Goal: Information Seeking & Learning: Learn about a topic

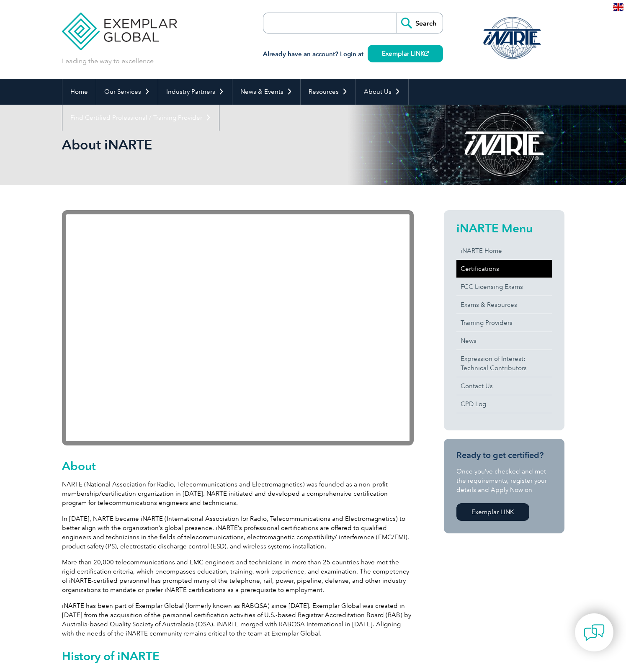
click at [484, 272] on link "Certifications" at bounding box center [503, 269] width 95 height 18
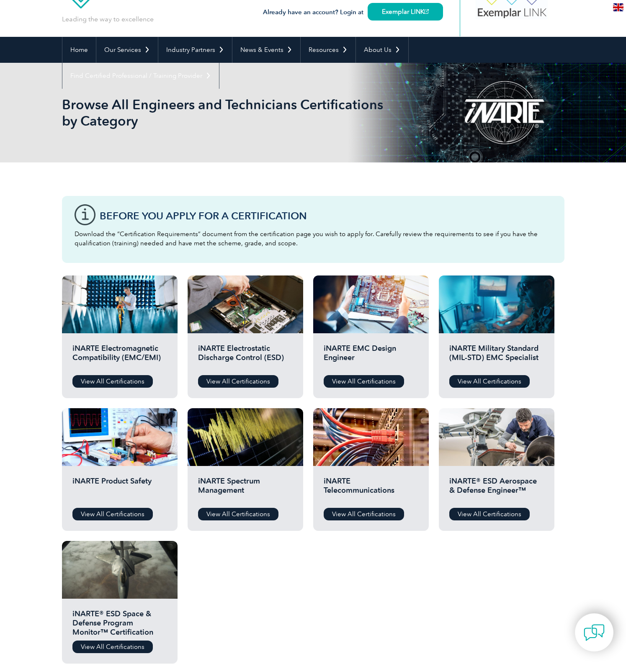
scroll to position [84, 0]
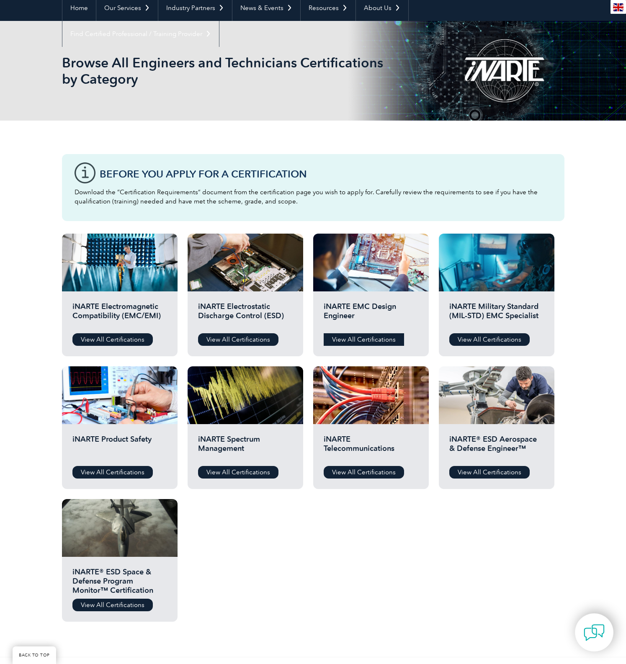
click at [364, 336] on link "View All Certifications" at bounding box center [364, 339] width 80 height 13
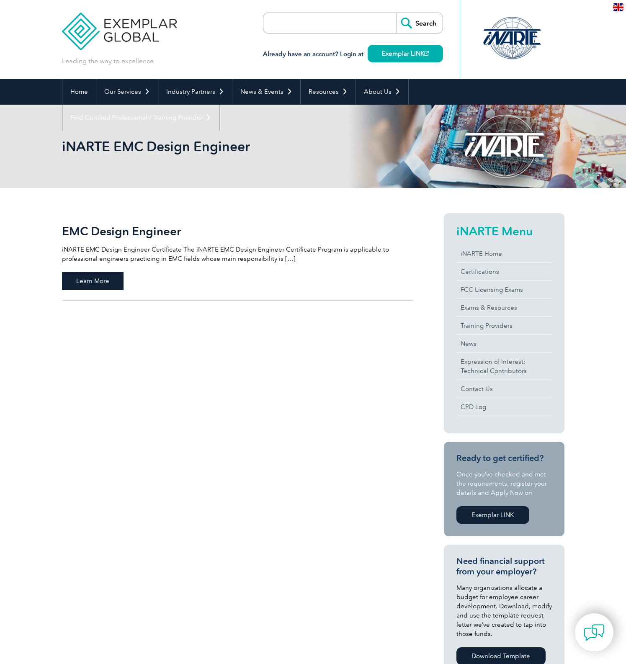
click at [105, 280] on span "Learn More" at bounding box center [93, 281] width 62 height 18
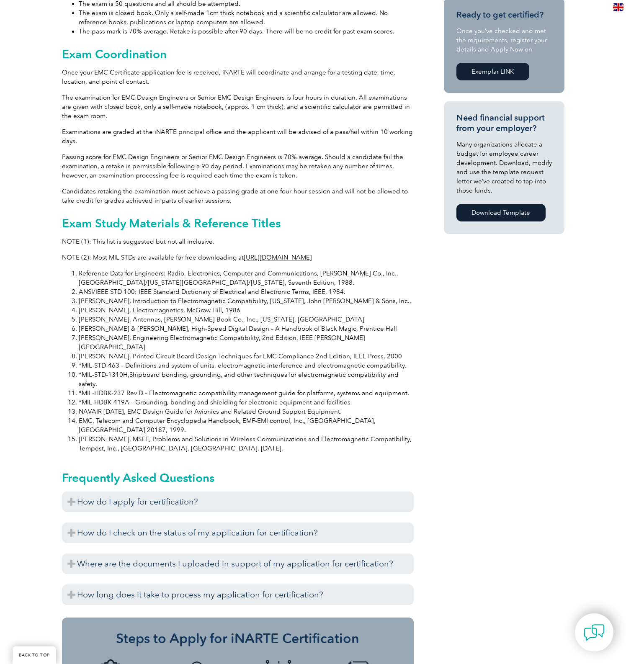
scroll to position [629, 0]
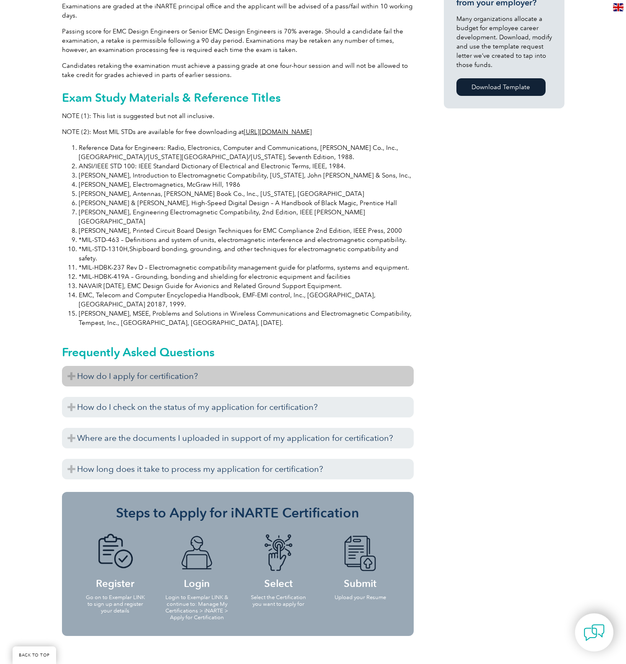
click at [294, 366] on h3 "How do I apply for certification?" at bounding box center [238, 376] width 352 height 21
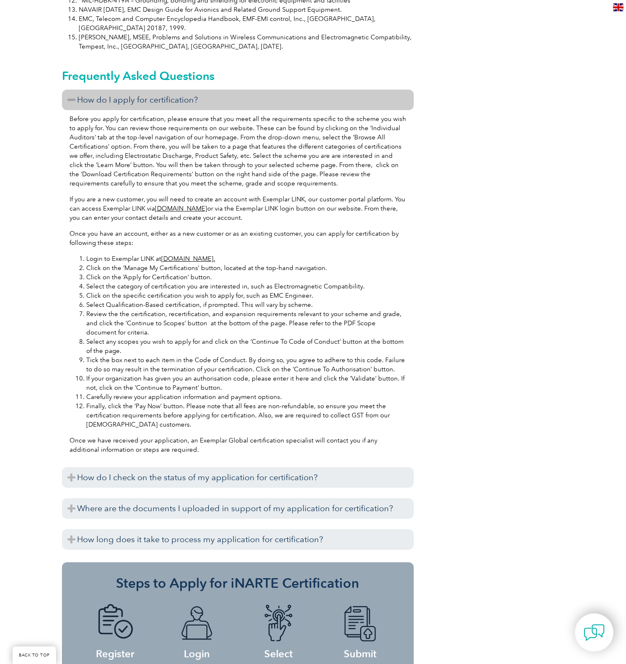
scroll to position [1006, 0]
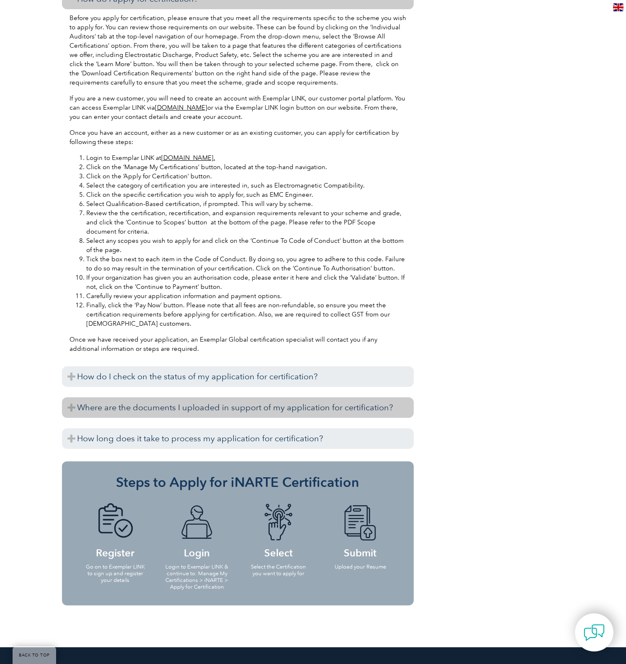
click at [286, 397] on h3 "Where are the documents I uploaded in support of my application for certificati…" at bounding box center [238, 407] width 352 height 21
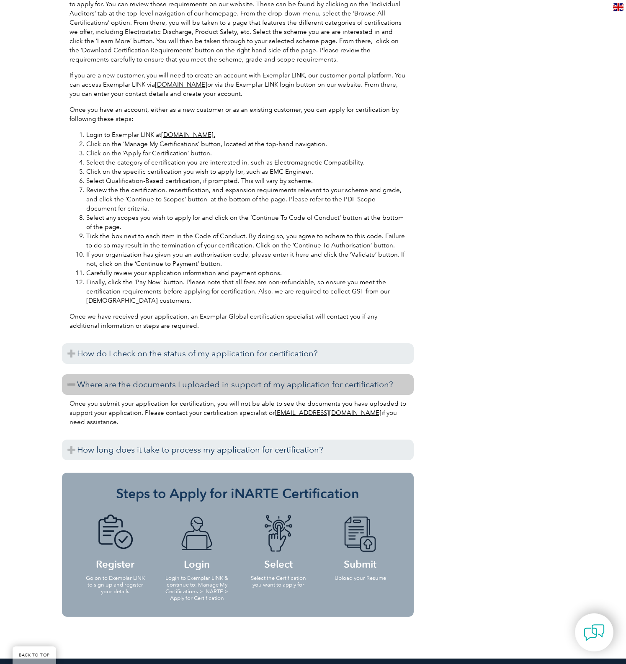
scroll to position [1048, 0]
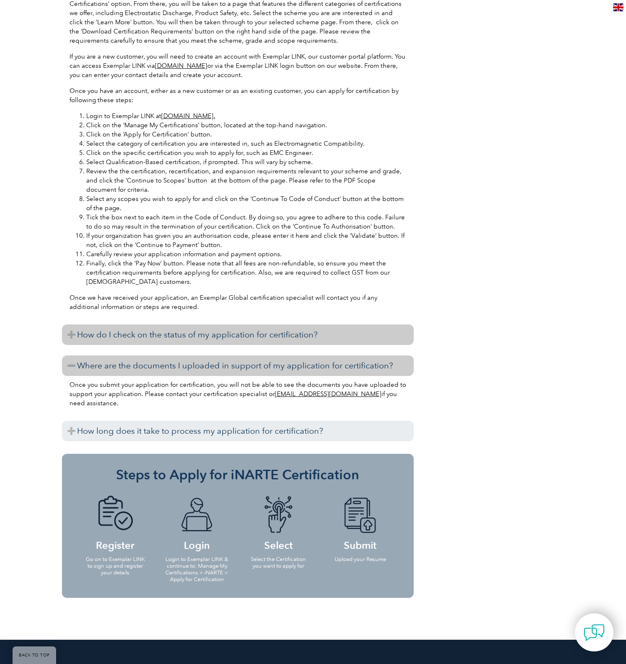
click at [241, 325] on h3 "How do I check on the status of my application for certification?" at bounding box center [238, 335] width 352 height 21
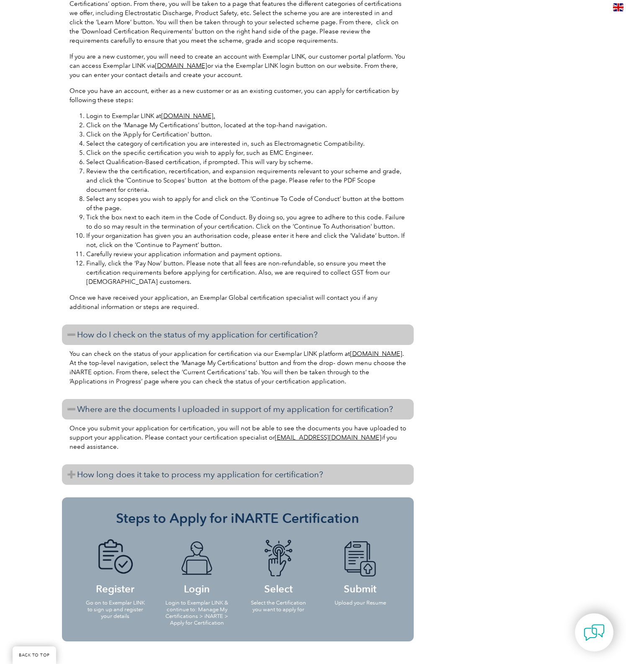
click at [241, 464] on h3 "How long does it take to process my application for certification?" at bounding box center [238, 474] width 352 height 21
